Goal: Use online tool/utility: Utilize a website feature to perform a specific function

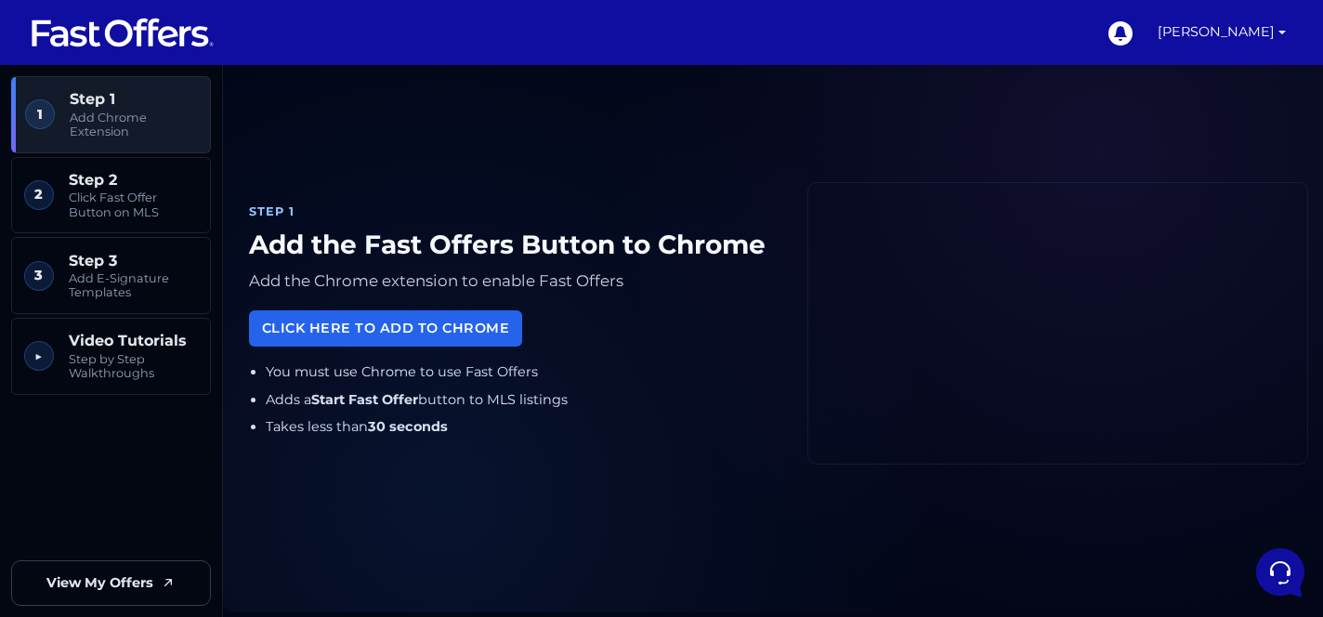
scroll to position [32, 0]
click at [1279, 562] on icon at bounding box center [1278, 570] width 48 height 48
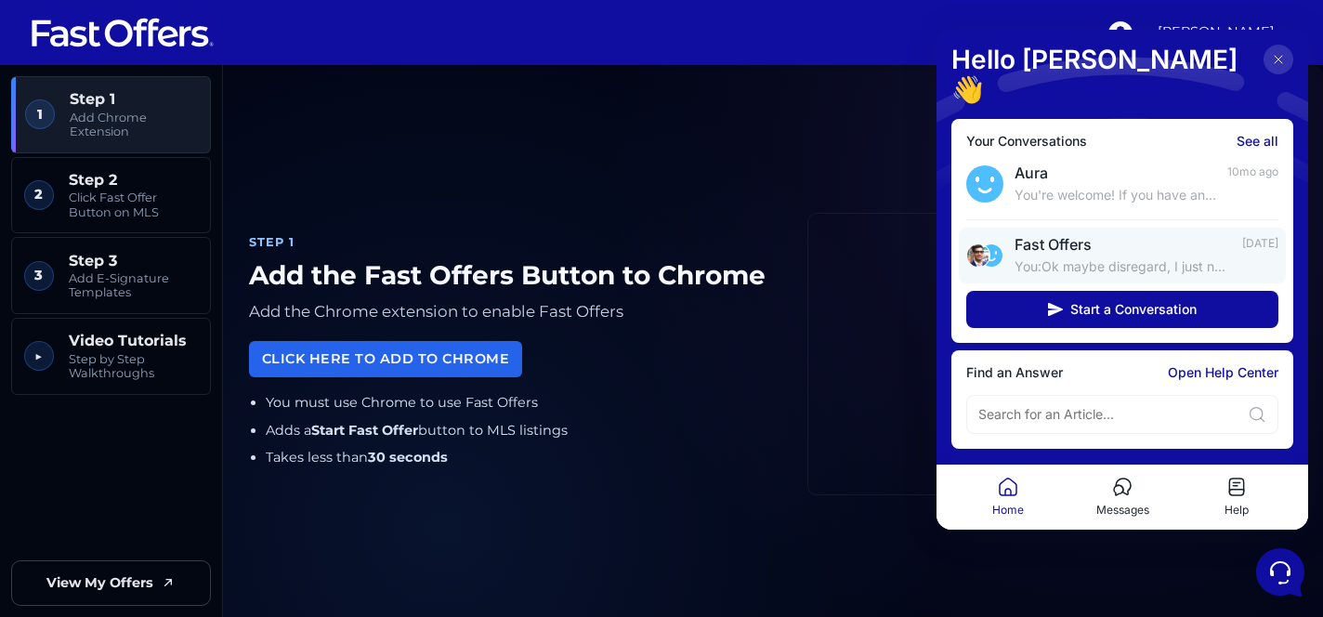
scroll to position [72, 0]
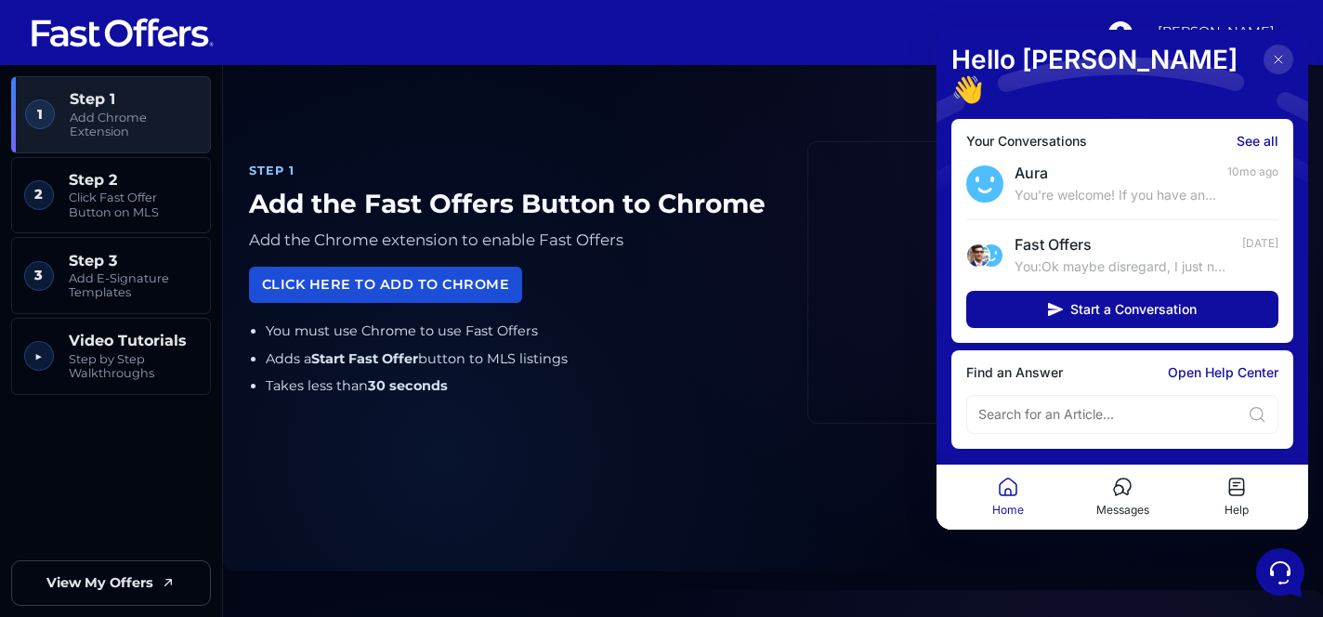
click at [361, 279] on link "Click Here to Add to Chrome" at bounding box center [385, 285] width 273 height 36
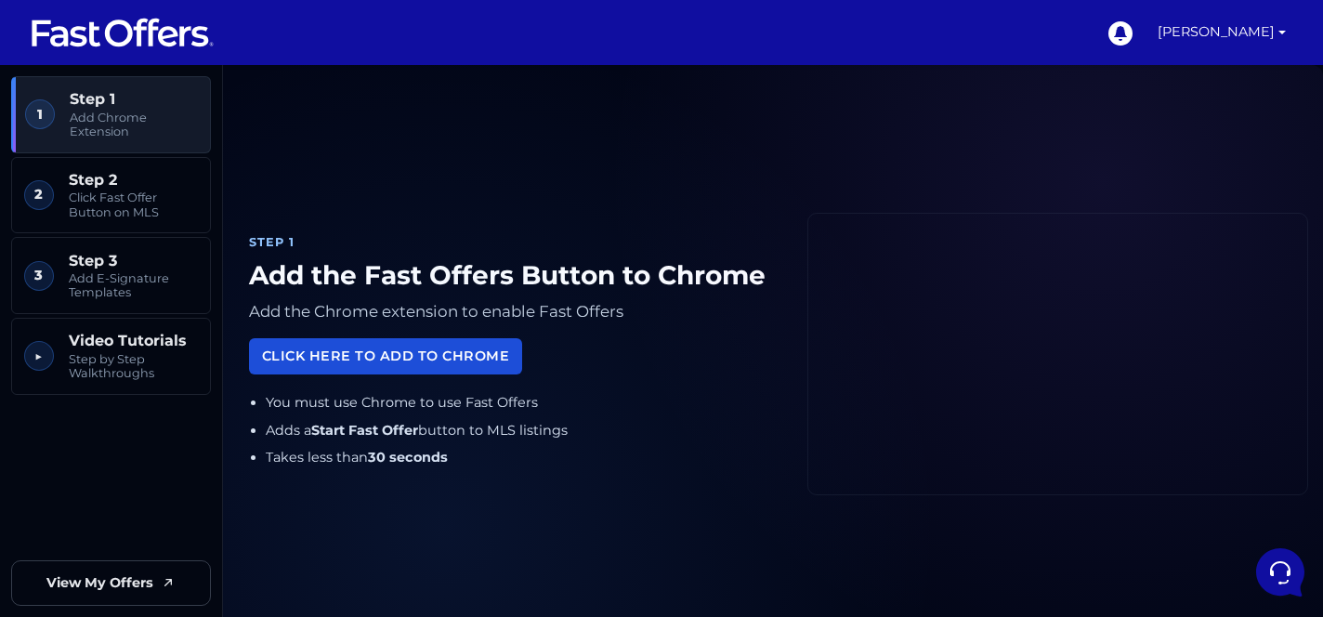
click at [377, 354] on link "Click Here to Add to Chrome" at bounding box center [385, 356] width 273 height 36
